Goal: Information Seeking & Learning: Learn about a topic

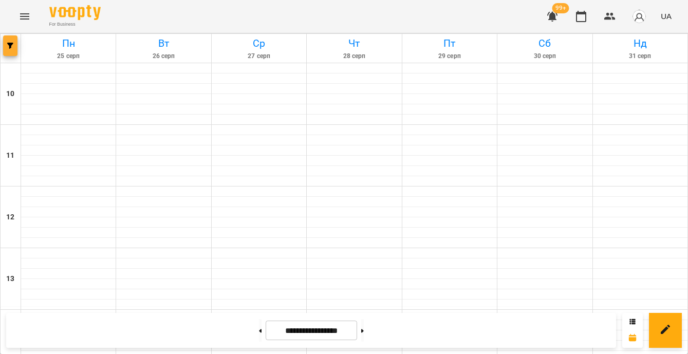
click at [5, 55] on button "button" at bounding box center [10, 45] width 14 height 21
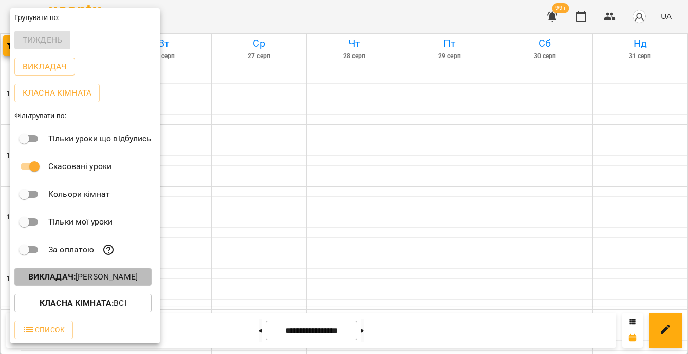
click at [95, 283] on p "Викладач : [PERSON_NAME]" at bounding box center [82, 277] width 109 height 12
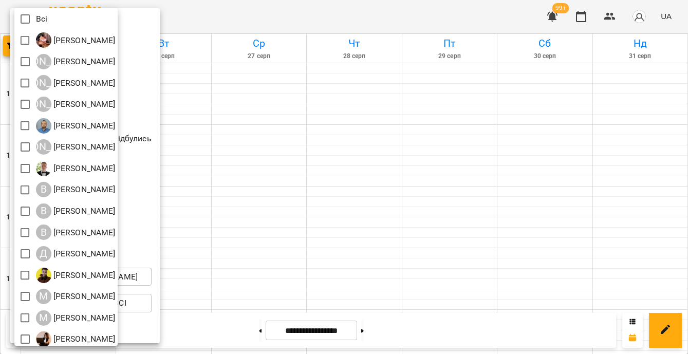
scroll to position [91, 0]
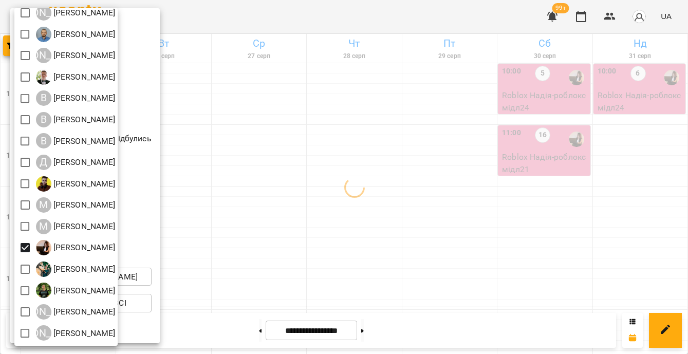
click at [543, 246] on div at bounding box center [344, 177] width 688 height 354
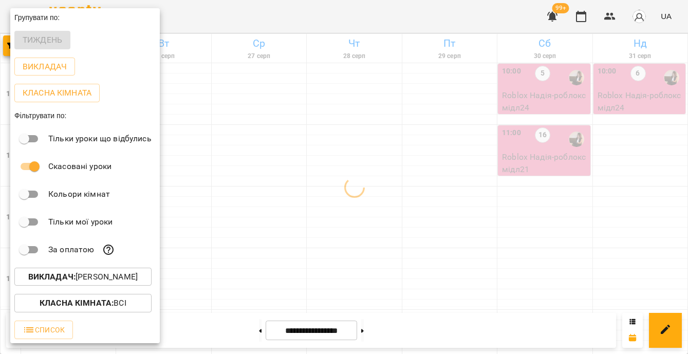
click at [543, 246] on div at bounding box center [344, 177] width 688 height 354
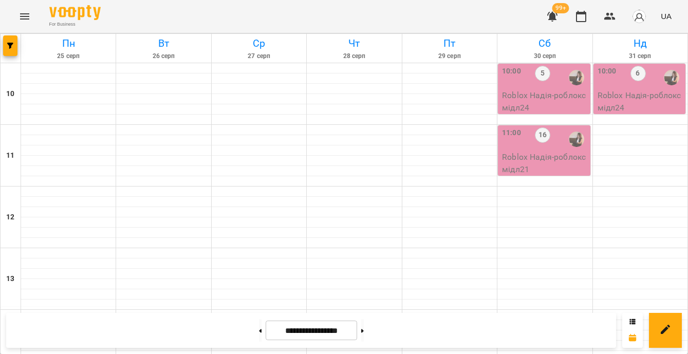
scroll to position [0, 0]
click at [504, 162] on p "Roblox Надія - роблоксмідл21" at bounding box center [545, 163] width 86 height 24
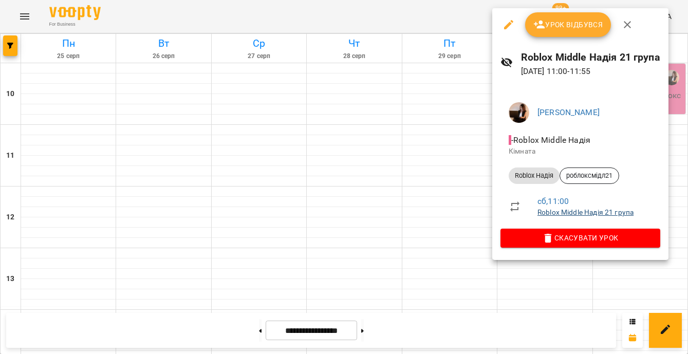
click at [552, 211] on link "Roblox Middle Надія 21 група" at bounding box center [585, 212] width 96 height 8
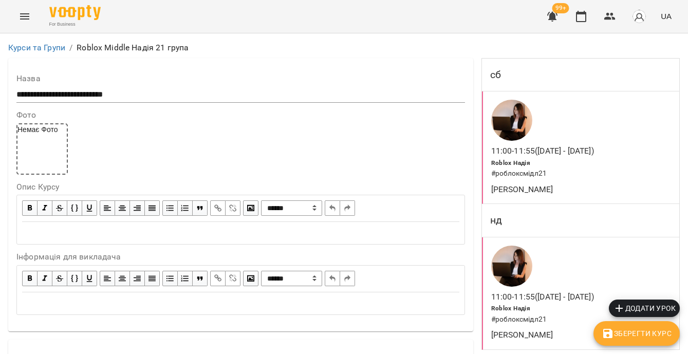
scroll to position [889, 0]
click at [586, 16] on icon "button" at bounding box center [581, 16] width 10 height 11
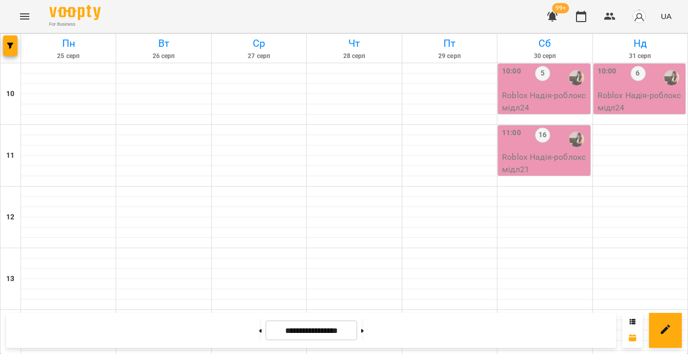
scroll to position [441, 0]
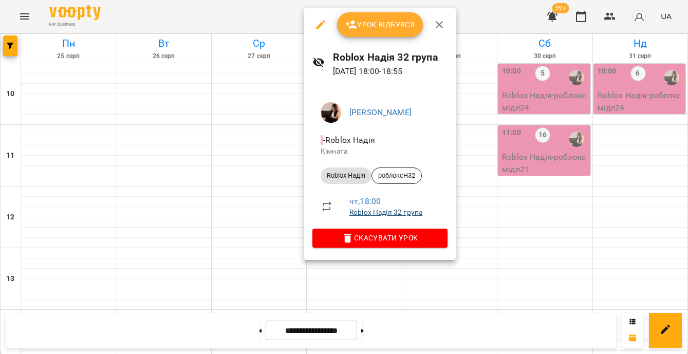
click at [384, 214] on link "Roblox Надія 32 група" at bounding box center [385, 212] width 73 height 8
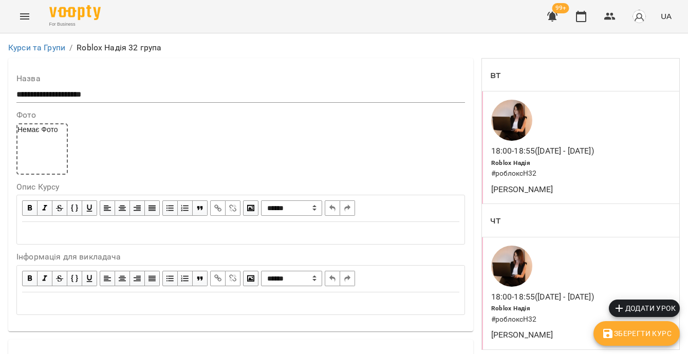
scroll to position [644, 0]
click at [583, 14] on icon "button" at bounding box center [581, 16] width 10 height 11
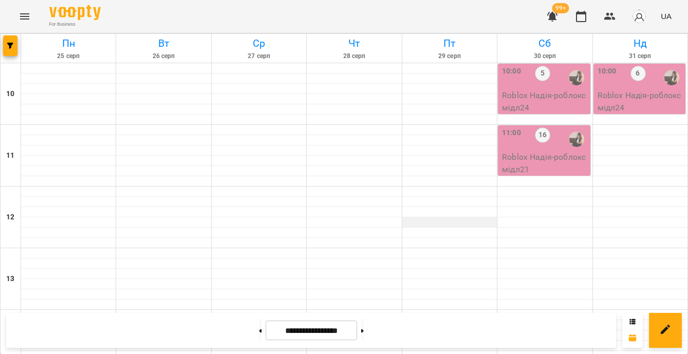
scroll to position [425, 0]
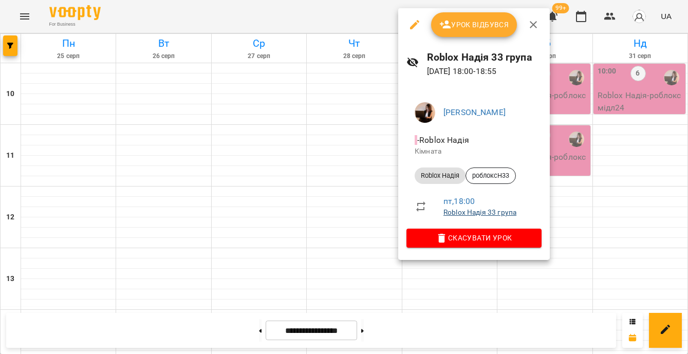
click at [459, 213] on link "Roblox Надія 33 група" at bounding box center [479, 212] width 73 height 8
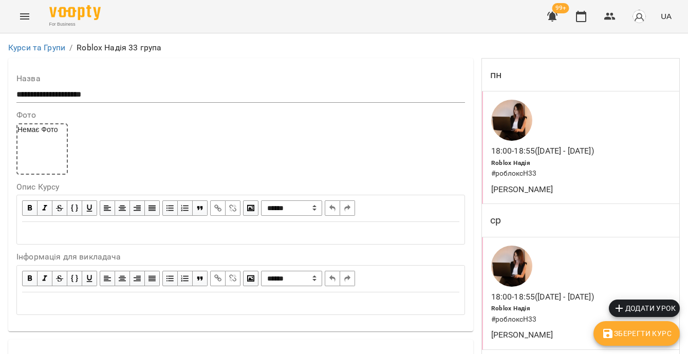
scroll to position [1050, 0]
click at [583, 15] on icon "button" at bounding box center [581, 16] width 12 height 12
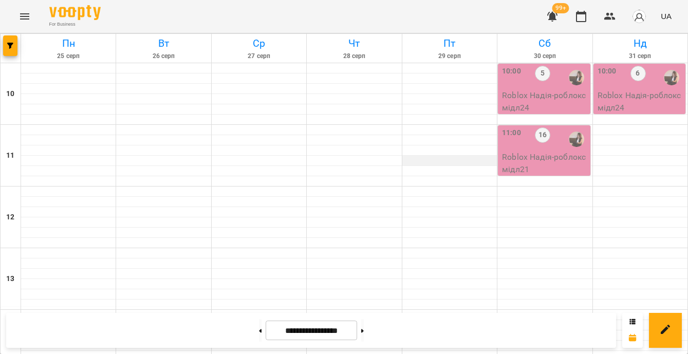
scroll to position [517, 0]
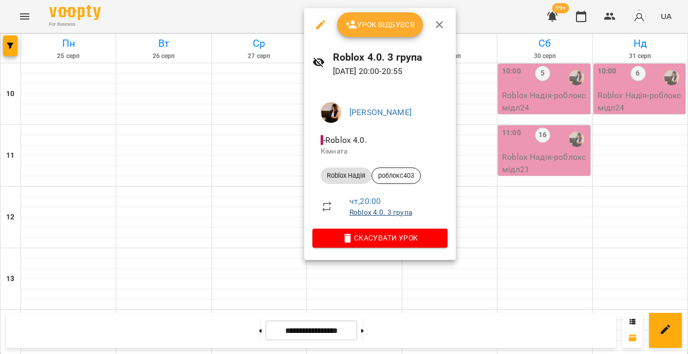
click at [386, 213] on link "Roblox 4.0. 3 група" at bounding box center [380, 212] width 63 height 8
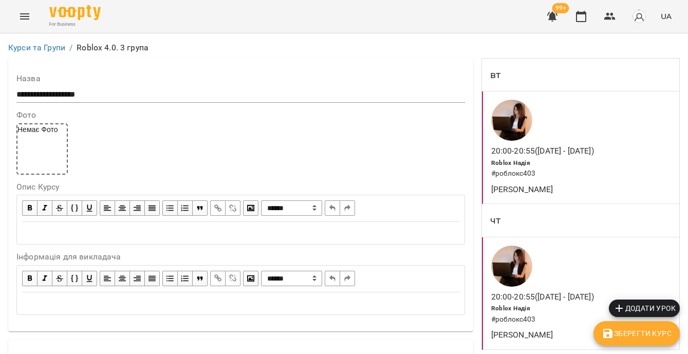
scroll to position [25, 0]
click at [580, 15] on icon "button" at bounding box center [581, 16] width 12 height 12
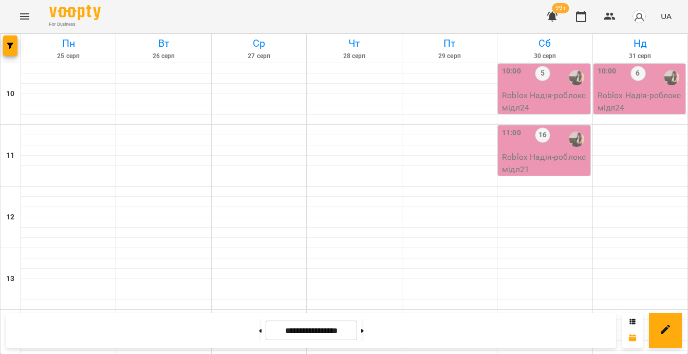
scroll to position [482, 0]
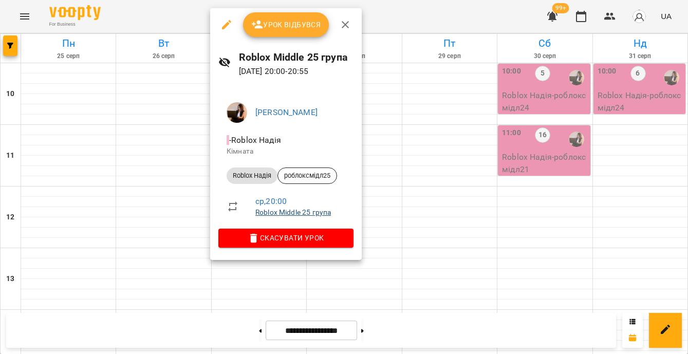
click at [301, 212] on link "Roblox Middle 25 група" at bounding box center [293, 212] width 76 height 8
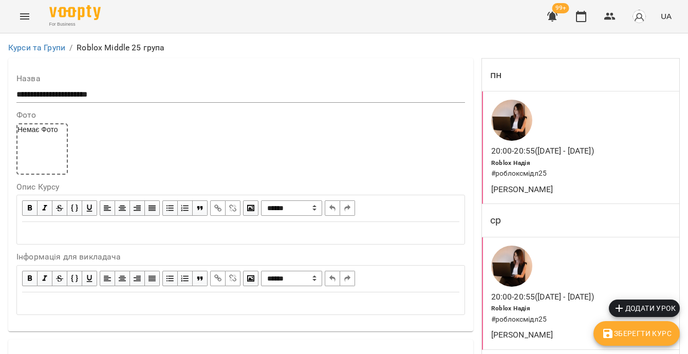
scroll to position [127, 0]
click at [586, 17] on icon "button" at bounding box center [581, 16] width 10 height 11
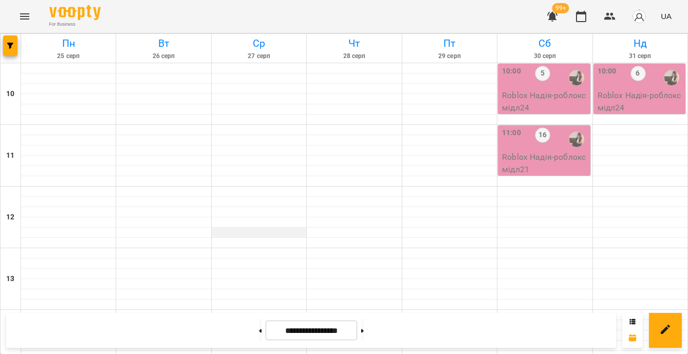
scroll to position [394, 0]
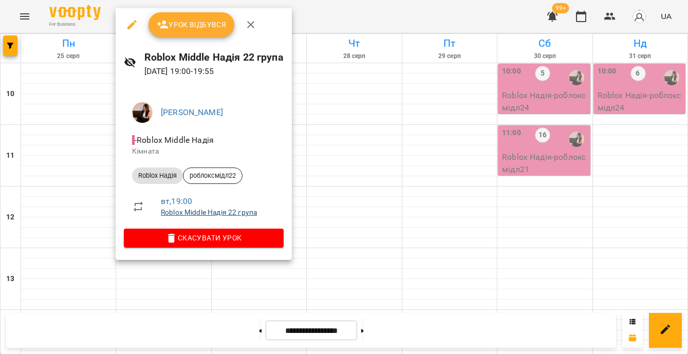
click at [201, 212] on link "Roblox Middle Надія 22 група" at bounding box center [209, 212] width 96 height 8
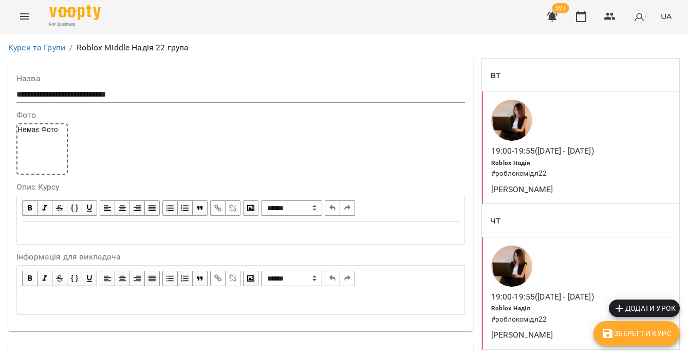
scroll to position [8, 0]
click at [577, 22] on icon "button" at bounding box center [581, 16] width 12 height 12
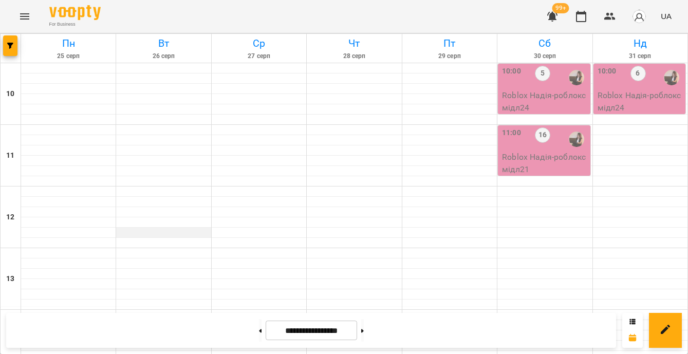
scroll to position [480, 0]
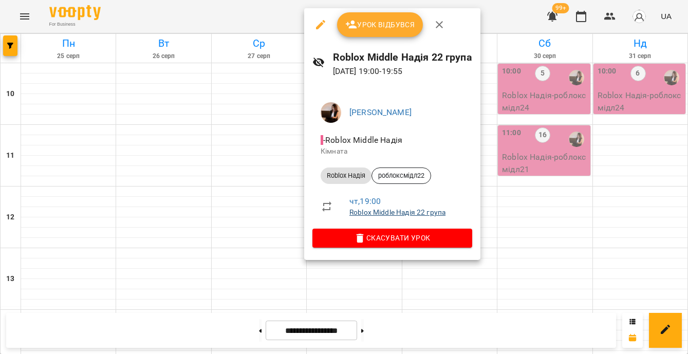
click at [361, 212] on link "Roblox Middle Надія 22 група" at bounding box center [397, 212] width 96 height 8
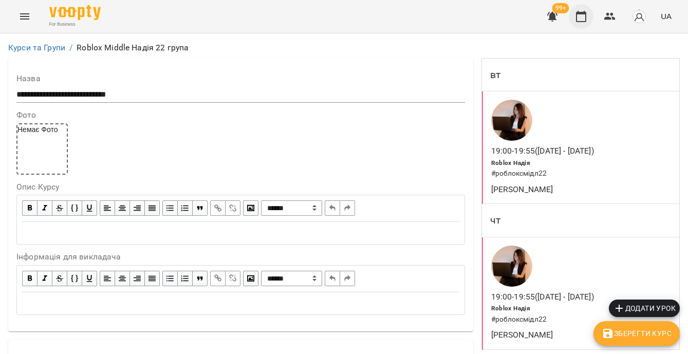
click at [583, 16] on icon "button" at bounding box center [581, 16] width 12 height 12
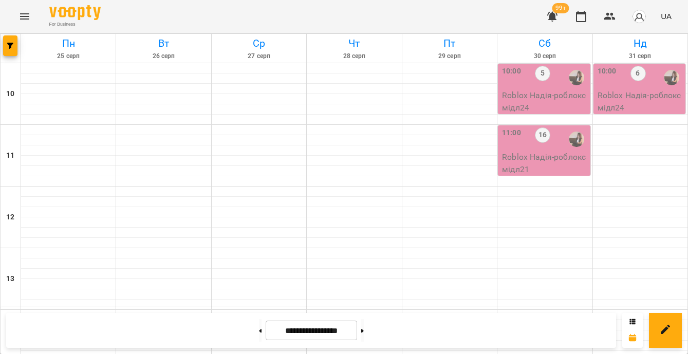
scroll to position [527, 0]
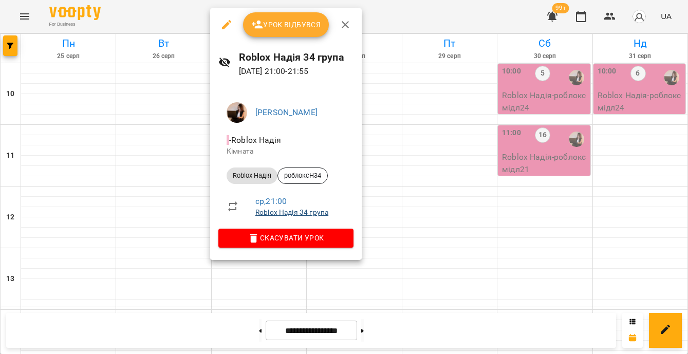
click at [277, 212] on link "Roblox Надія 34 група" at bounding box center [291, 212] width 73 height 8
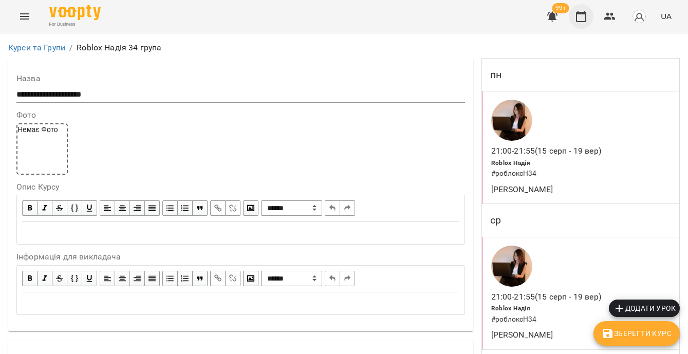
click at [581, 20] on icon "button" at bounding box center [581, 16] width 12 height 12
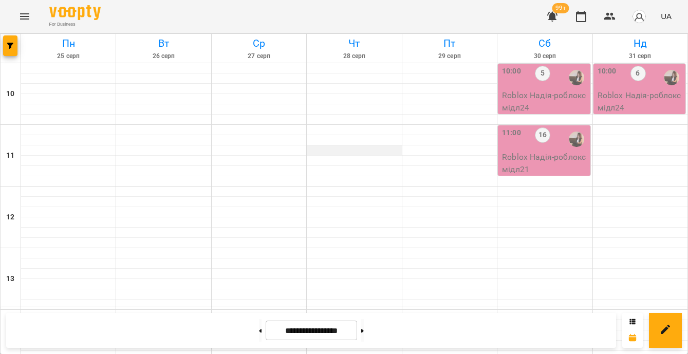
scroll to position [468, 0]
click at [364, 336] on button at bounding box center [362, 330] width 3 height 23
type input "**********"
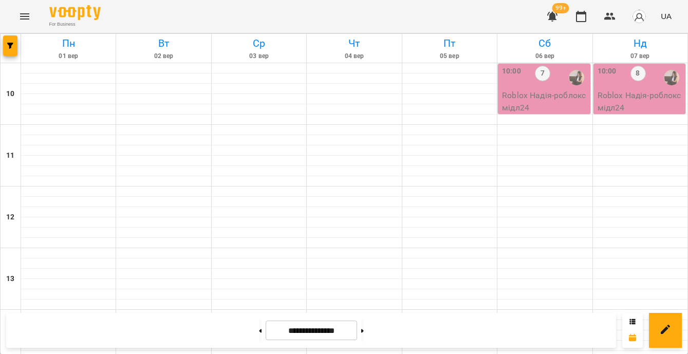
scroll to position [310, 0]
